Goal: Find specific page/section: Find specific page/section

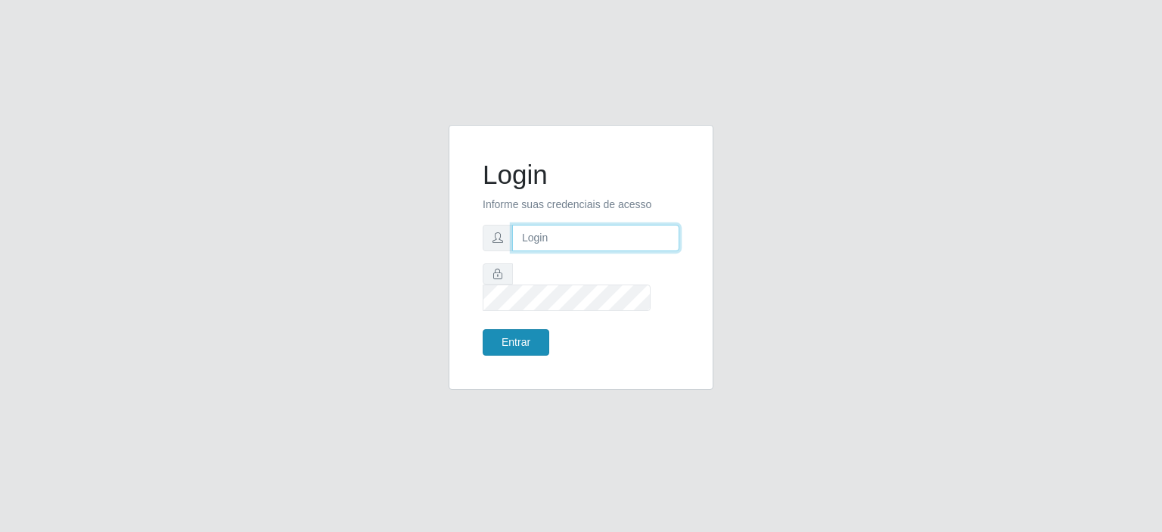
type input "[EMAIL_ADDRESS][DOMAIN_NAME]"
click at [524, 331] on button "Entrar" at bounding box center [516, 342] width 67 height 26
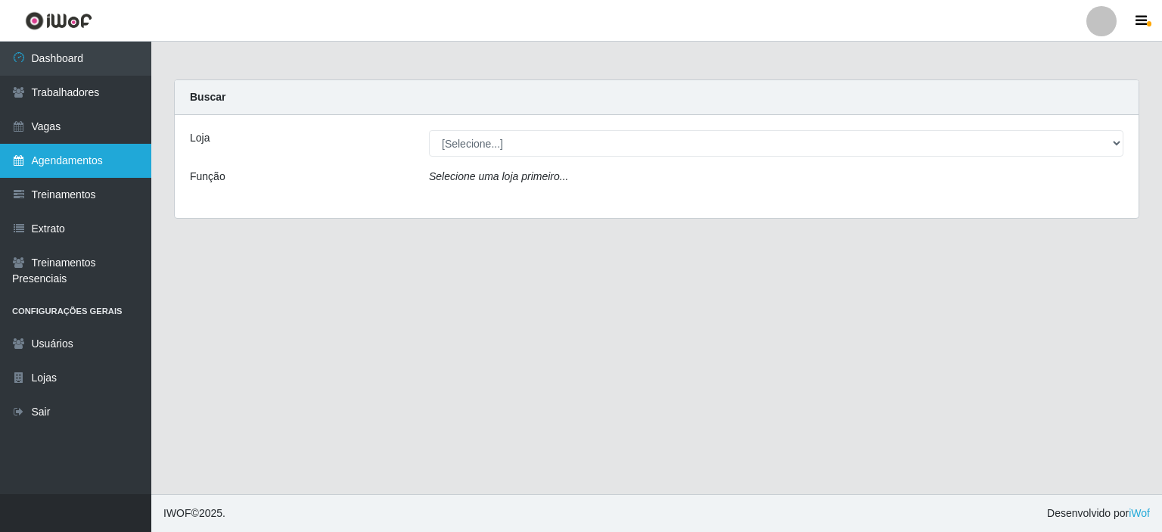
click at [61, 167] on link "Agendamentos" at bounding box center [75, 161] width 151 height 34
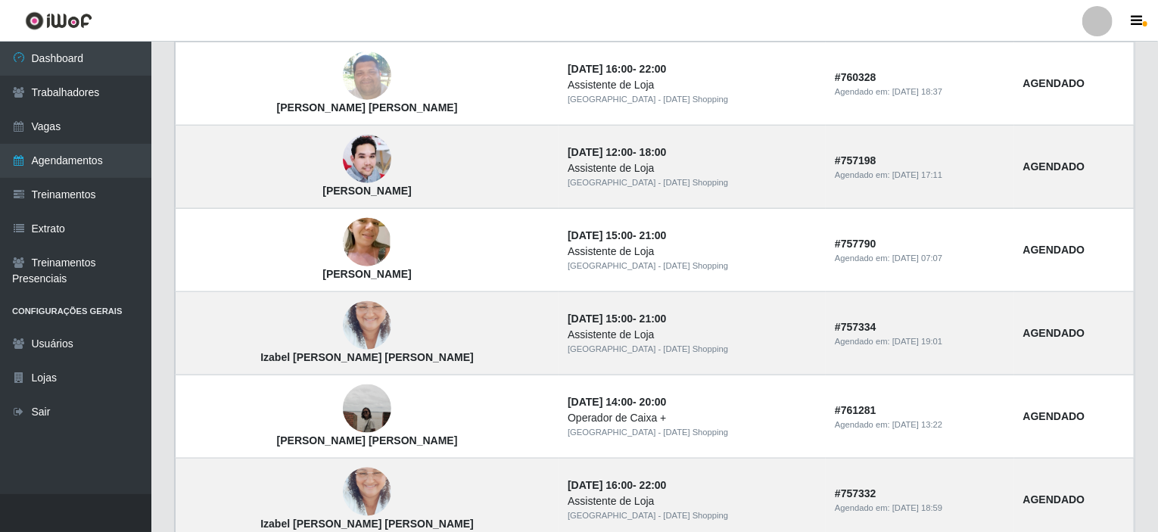
scroll to position [984, 0]
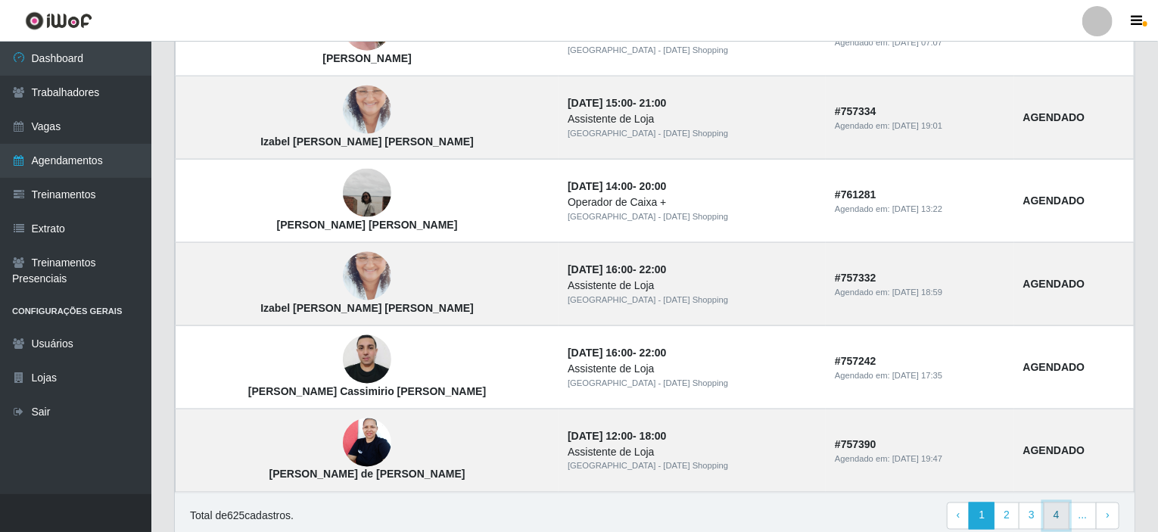
click at [1060, 520] on link "4" at bounding box center [1056, 515] width 26 height 27
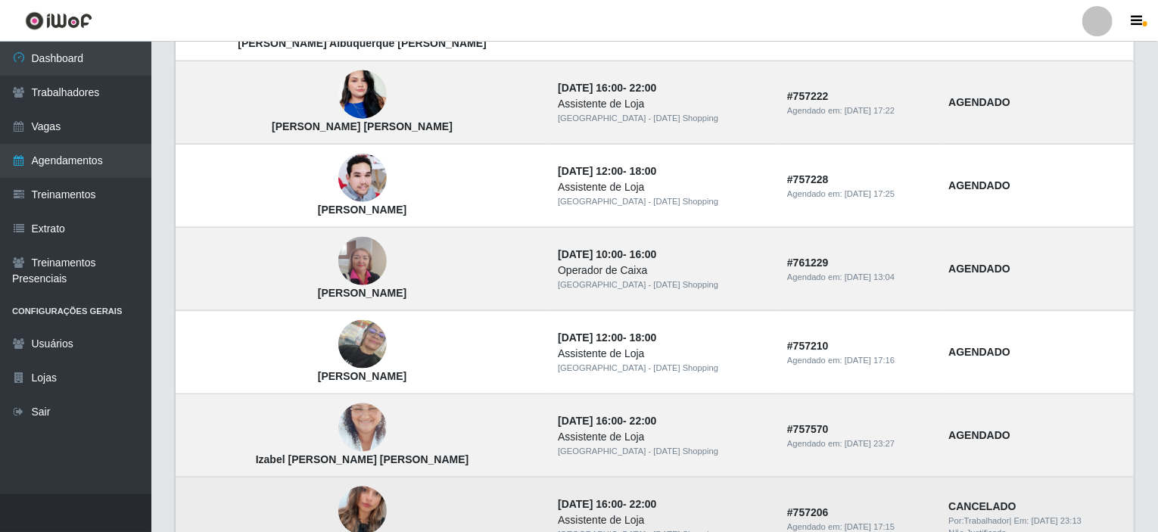
scroll to position [1043, 0]
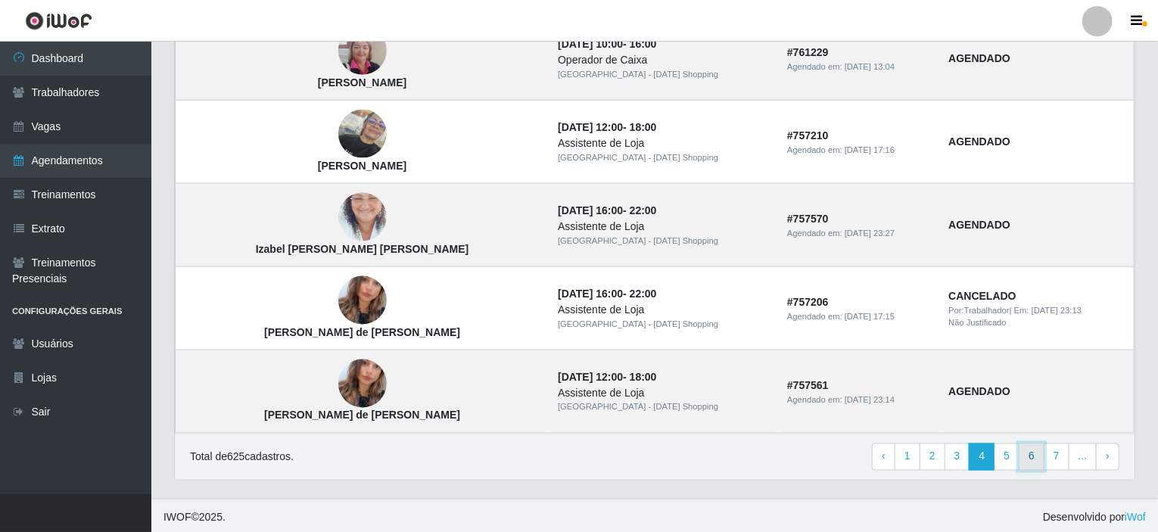
click at [1035, 462] on link "6" at bounding box center [1031, 456] width 26 height 27
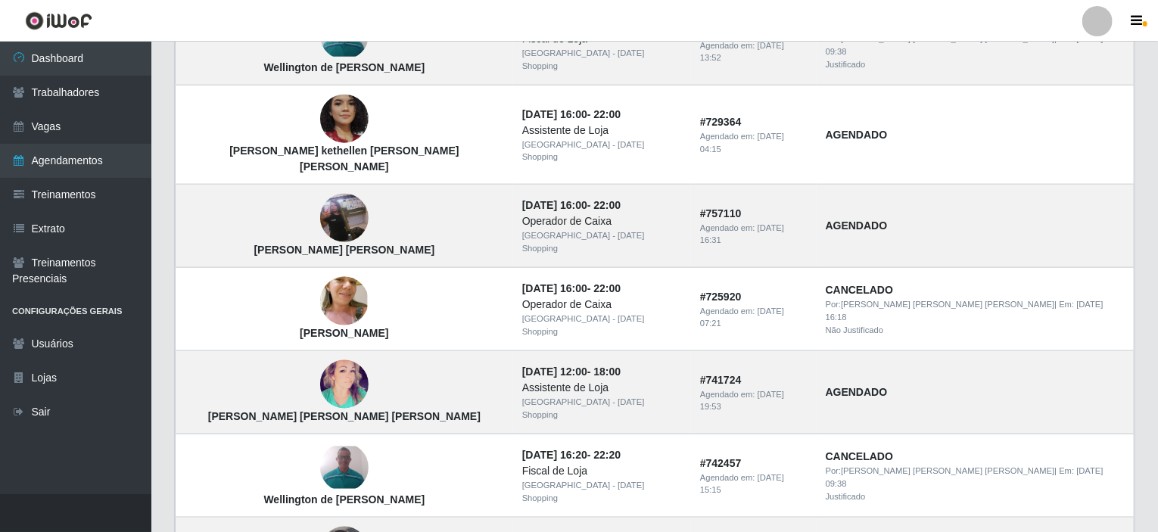
scroll to position [1043, 0]
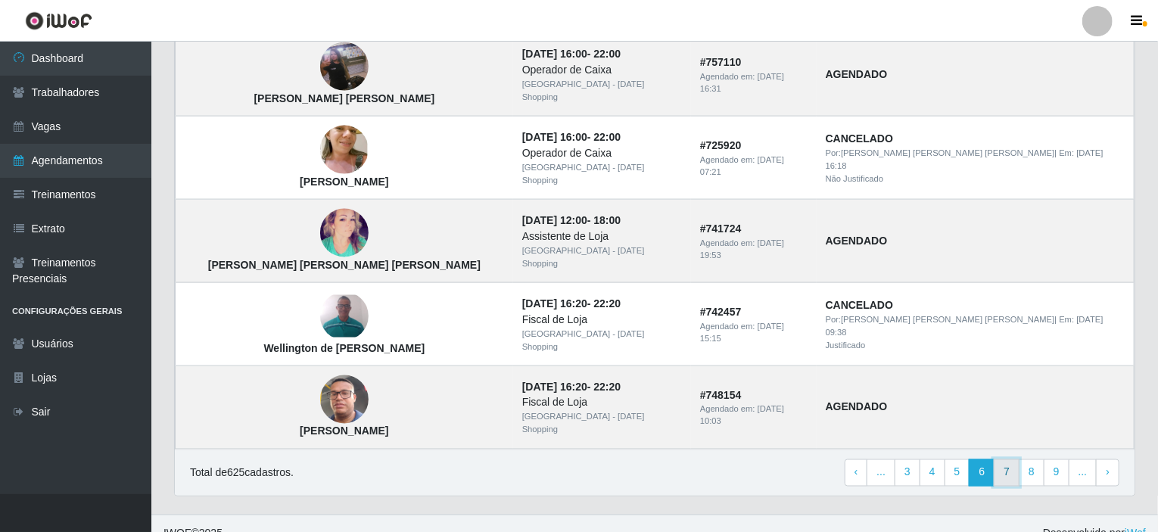
click at [1009, 459] on link "7" at bounding box center [1006, 472] width 26 height 27
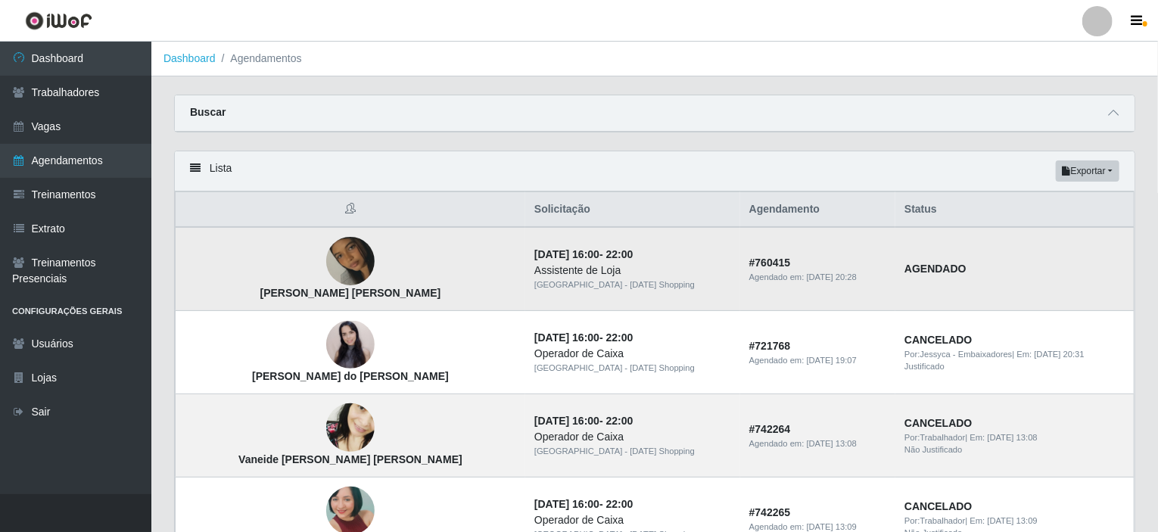
click at [326, 256] on img at bounding box center [350, 262] width 48 height 86
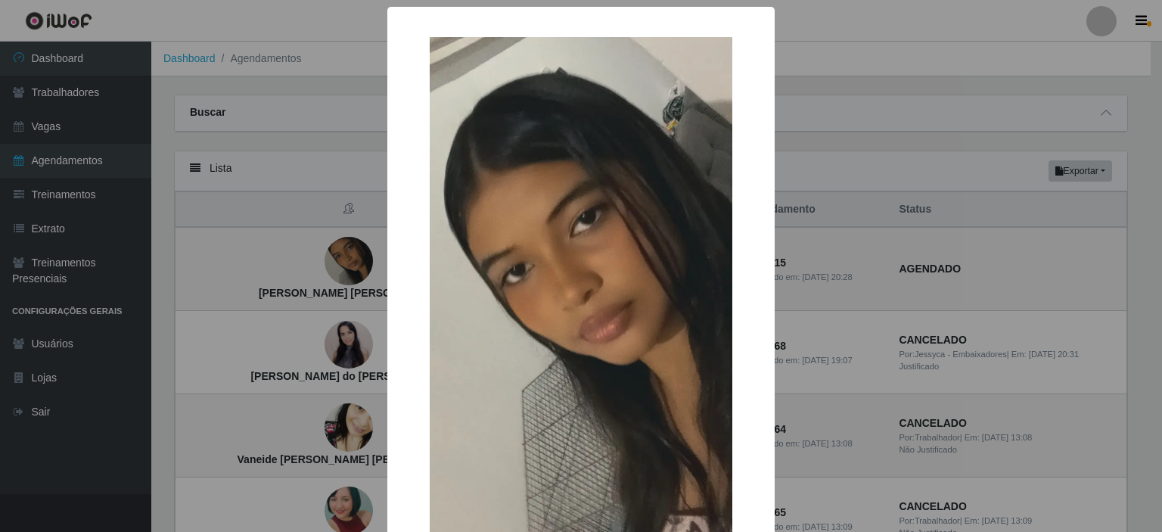
click at [166, 311] on div "× Rocheli Silva Nascimento OK Cancel" at bounding box center [581, 266] width 1162 height 532
